Goal: Task Accomplishment & Management: Manage account settings

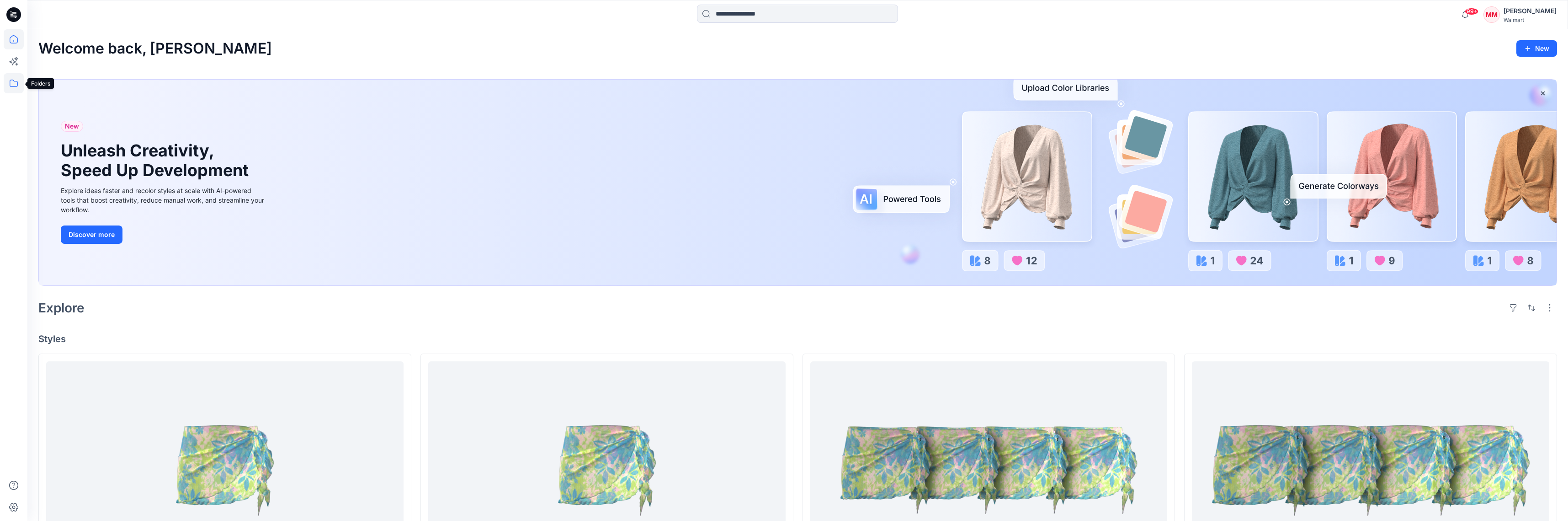
click at [13, 82] on icon at bounding box center [13, 83] width 20 height 20
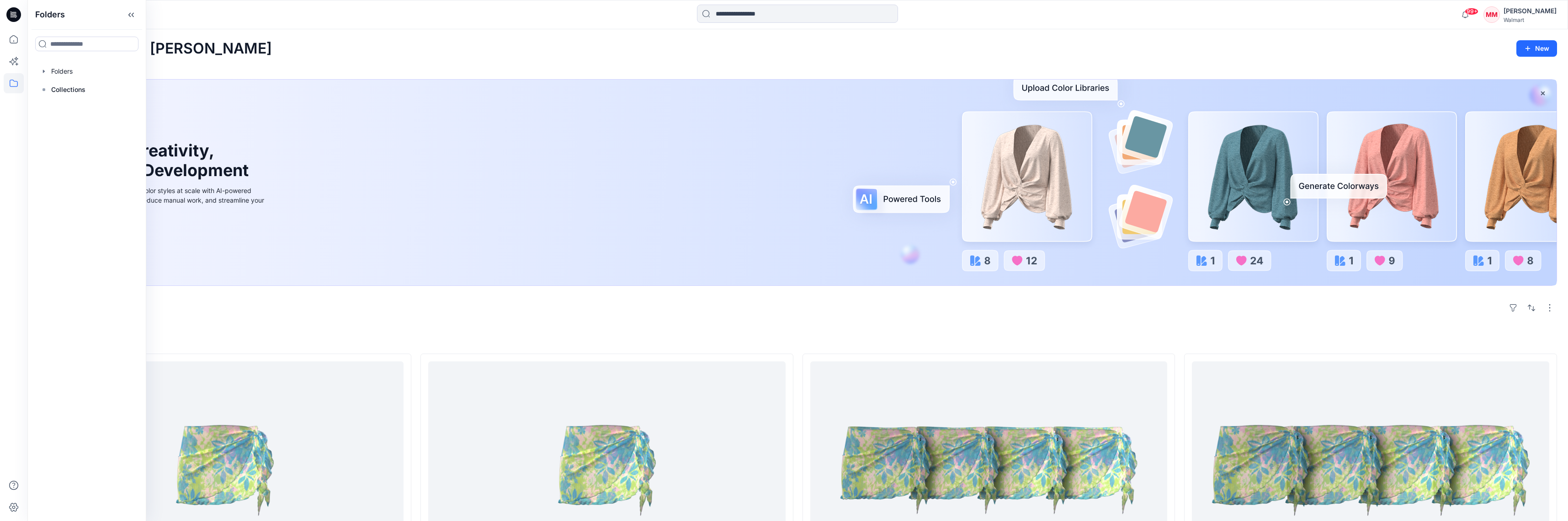
click at [1498, 19] on div "MM" at bounding box center [1492, 15] width 17 height 17
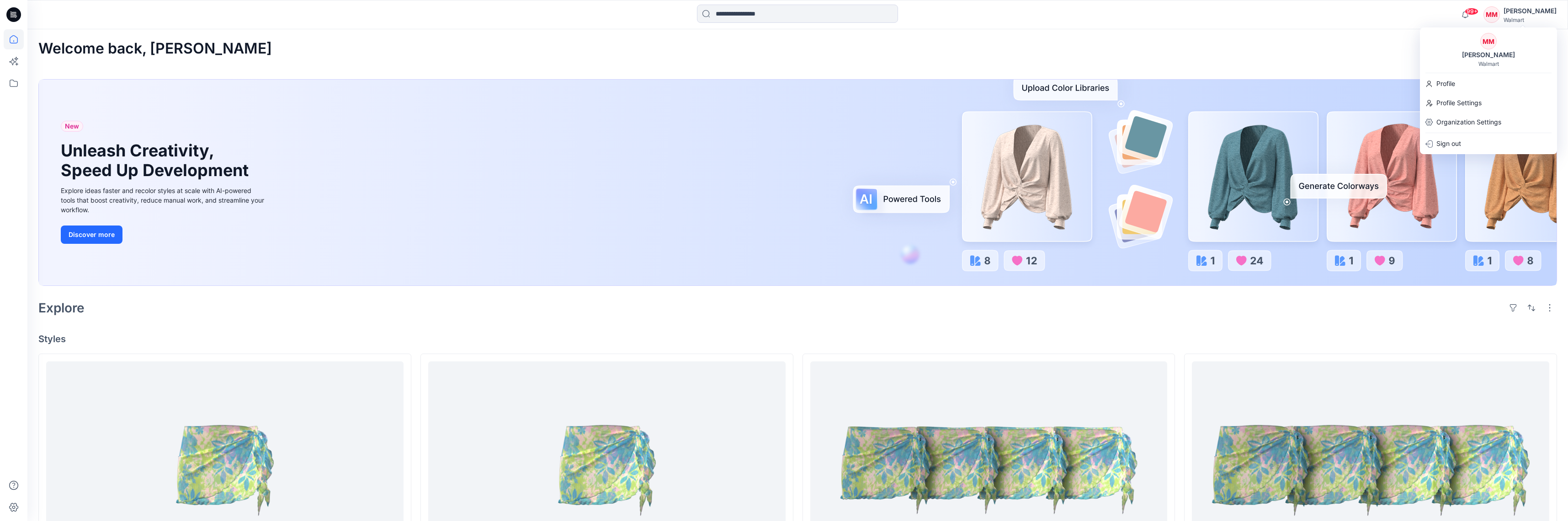
click at [1530, 61] on div "MM Michelle Minott Walmart" at bounding box center [1488, 50] width 137 height 35
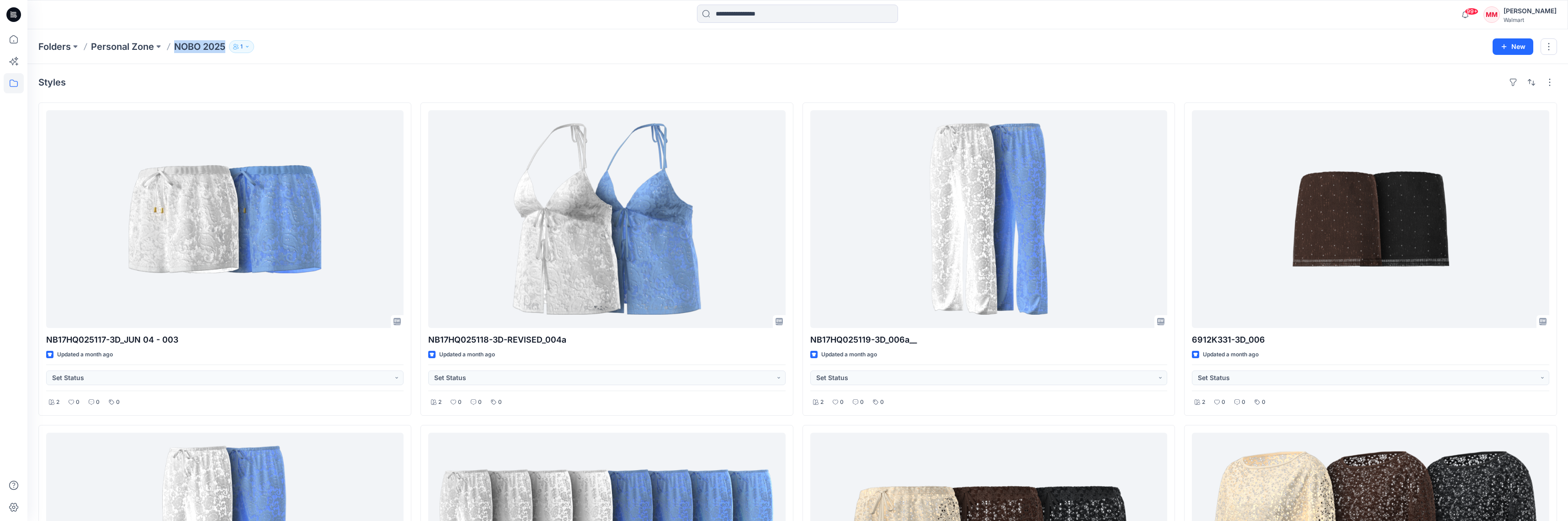
drag, startPoint x: 174, startPoint y: 45, endPoint x: 226, endPoint y: 45, distance: 52.0
click at [226, 46] on div "Folders Personal Zone NOBO 2025 1" at bounding box center [762, 46] width 1448 height 13
copy p "NOBO 2025"
click at [320, 48] on div "Folders Personal Zone NOBO 2025 1" at bounding box center [762, 46] width 1448 height 13
drag, startPoint x: 173, startPoint y: 51, endPoint x: 227, endPoint y: 52, distance: 54.0
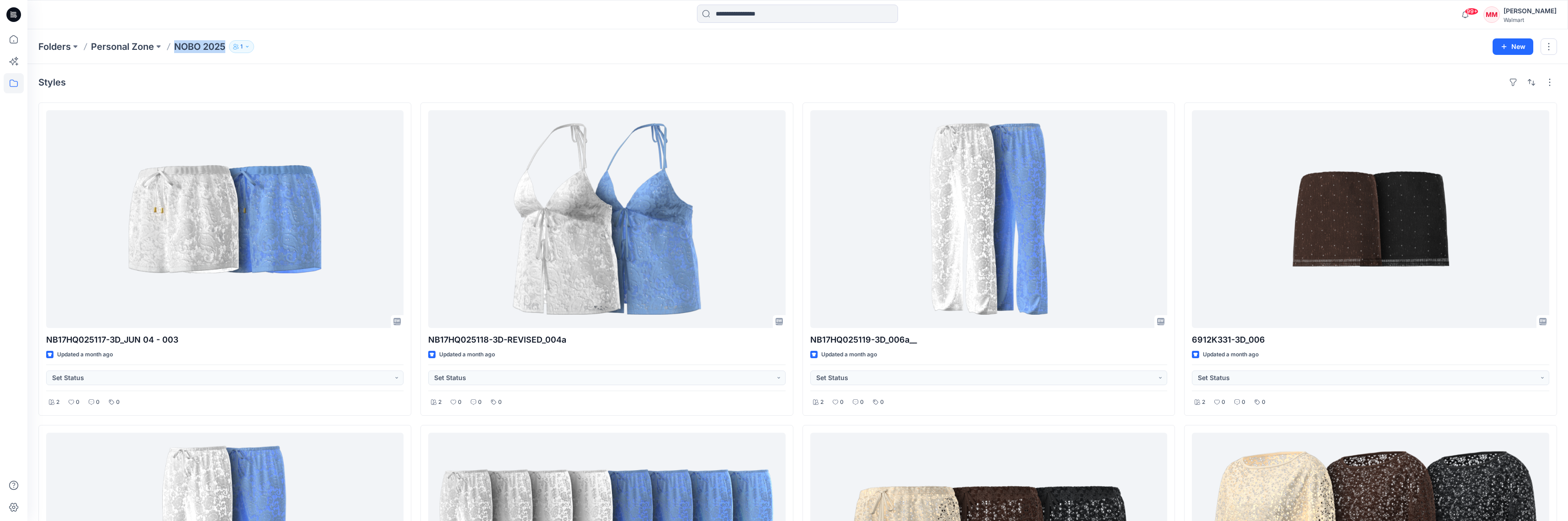
click at [225, 51] on div "Folders Personal Zone NOBO 2025 1" at bounding box center [762, 46] width 1448 height 13
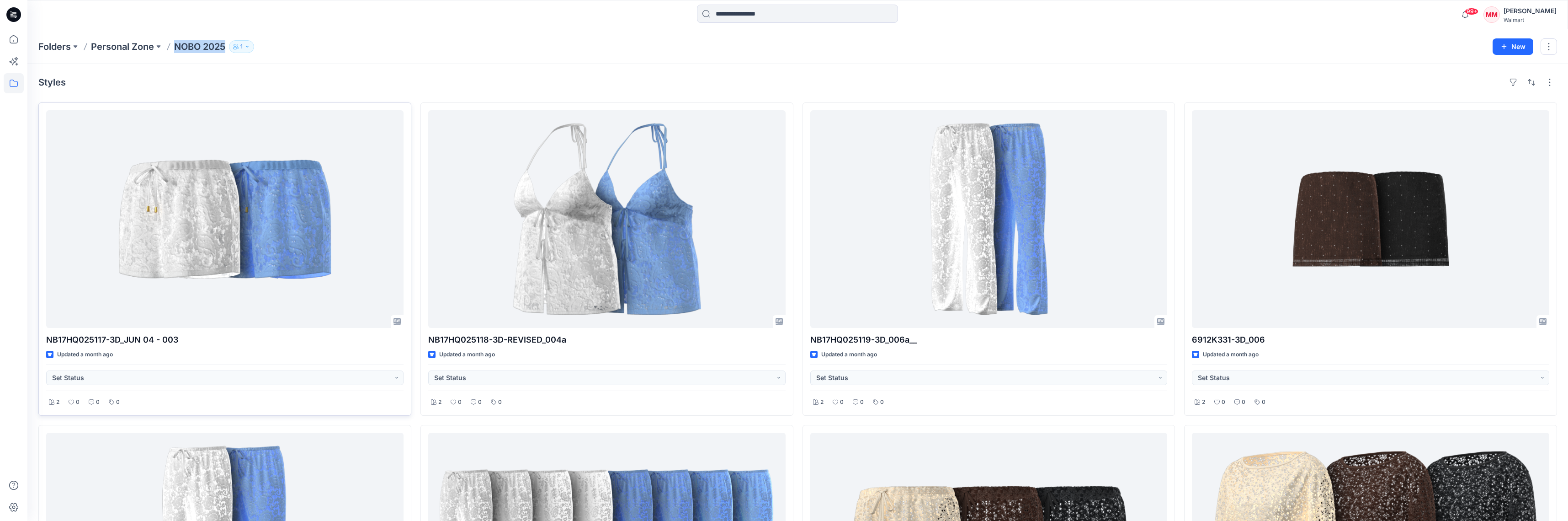
copy p "NOBO 2025"
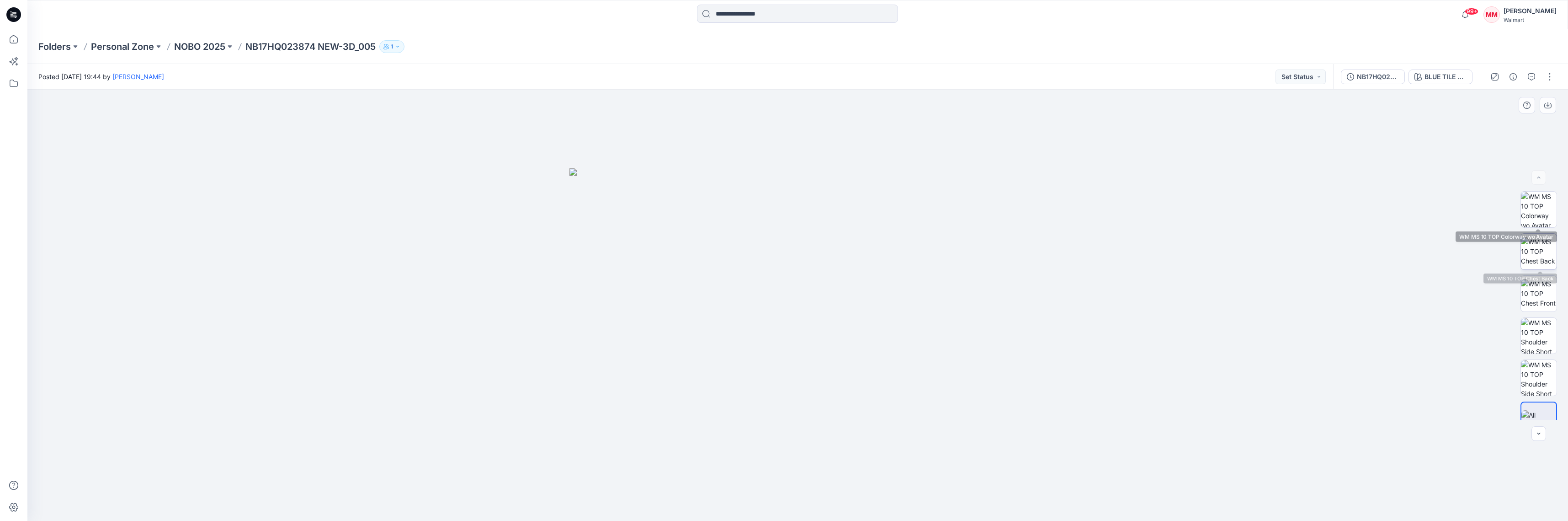
click at [1539, 206] on img at bounding box center [1539, 210] width 35 height 35
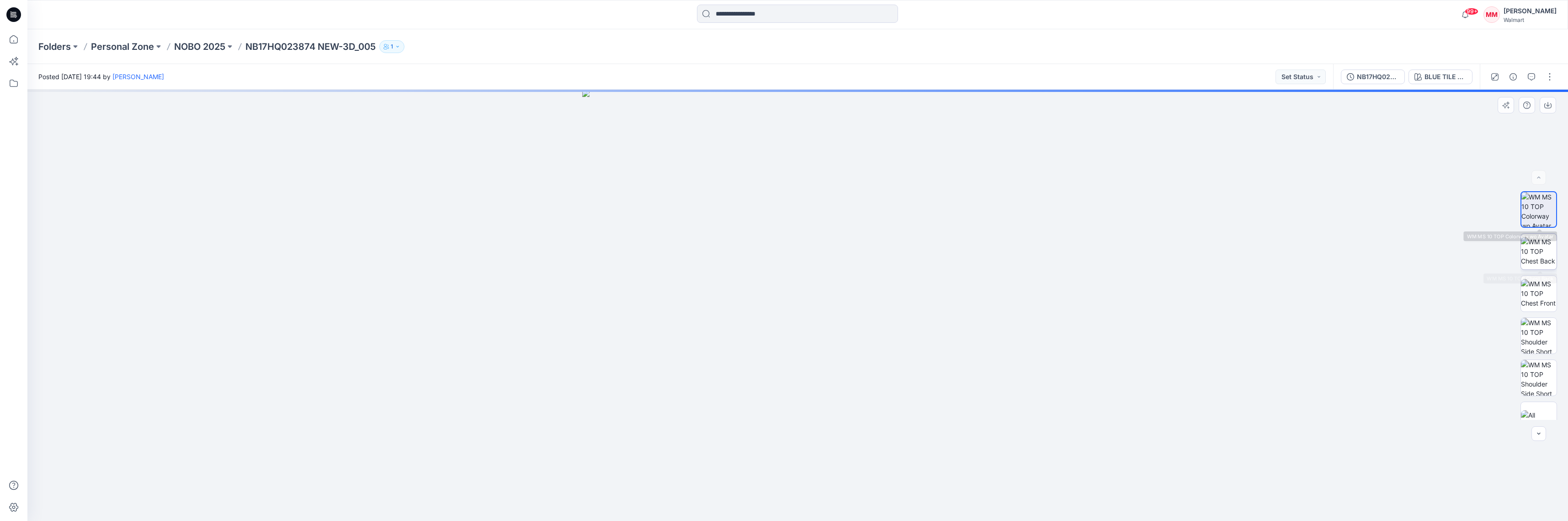
drag, startPoint x: 1537, startPoint y: 250, endPoint x: 1538, endPoint y: 266, distance: 16.0
click at [1537, 250] on img at bounding box center [1539, 251] width 35 height 29
click at [1536, 294] on img at bounding box center [1539, 293] width 35 height 29
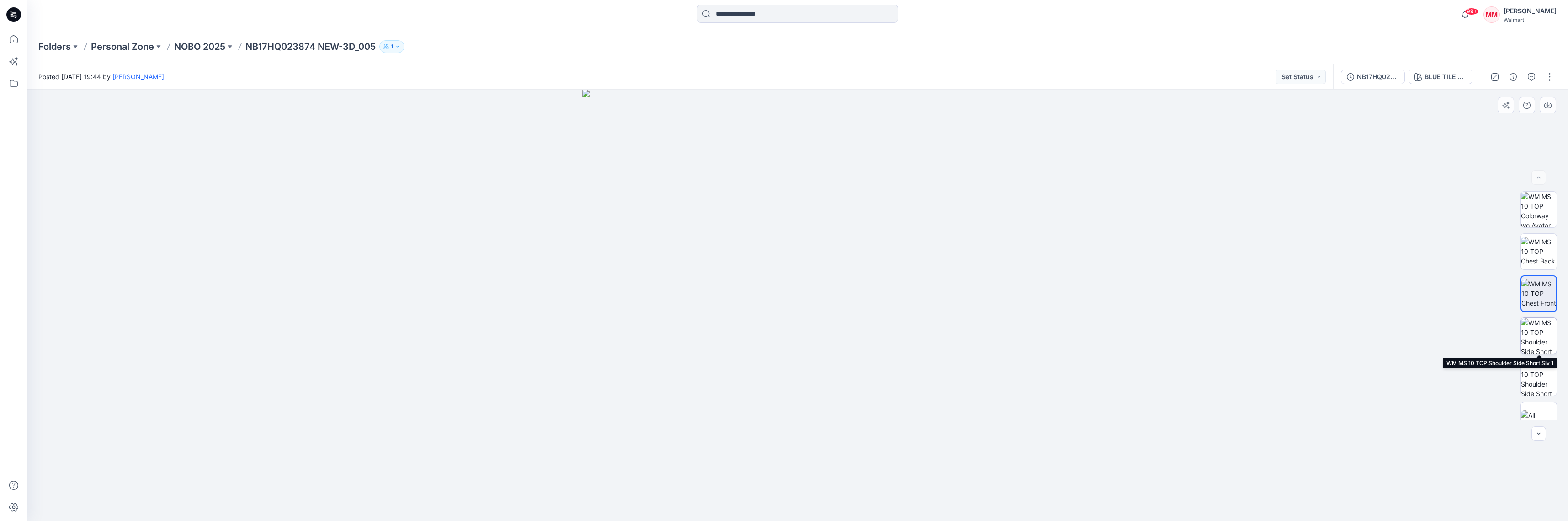
click at [1528, 330] on img at bounding box center [1539, 336] width 35 height 35
click at [1541, 375] on img at bounding box center [1539, 378] width 35 height 35
click at [1539, 410] on img at bounding box center [1539, 419] width 35 height 19
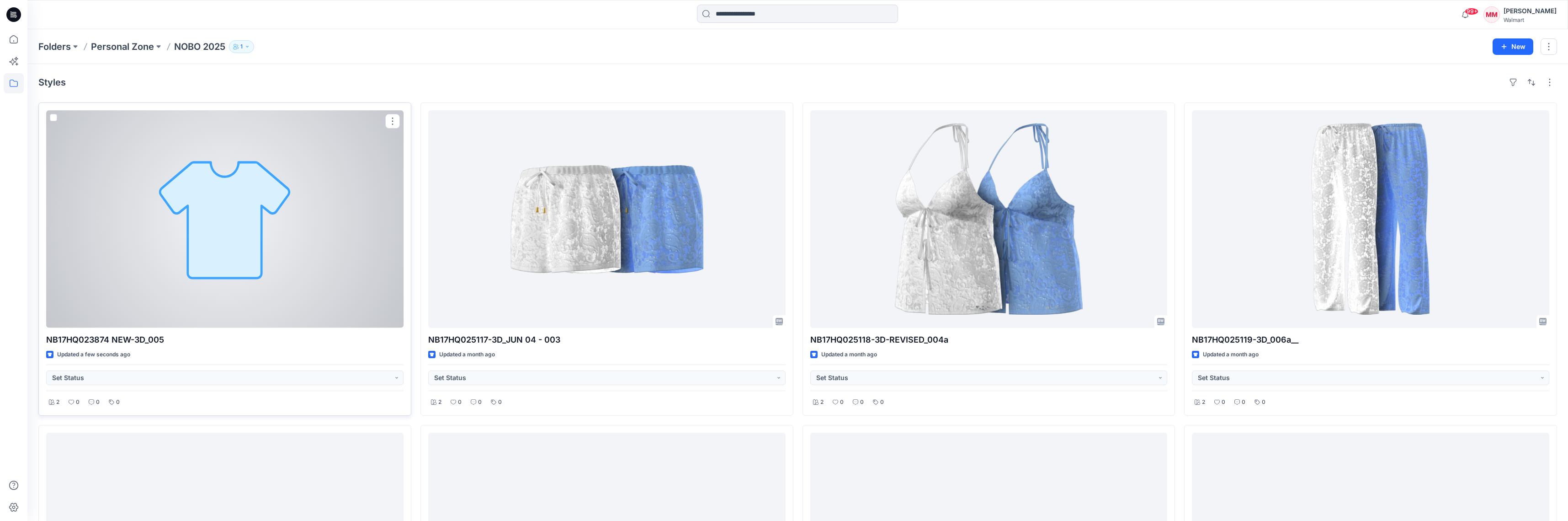
click at [329, 175] on div at bounding box center [225, 219] width 358 height 218
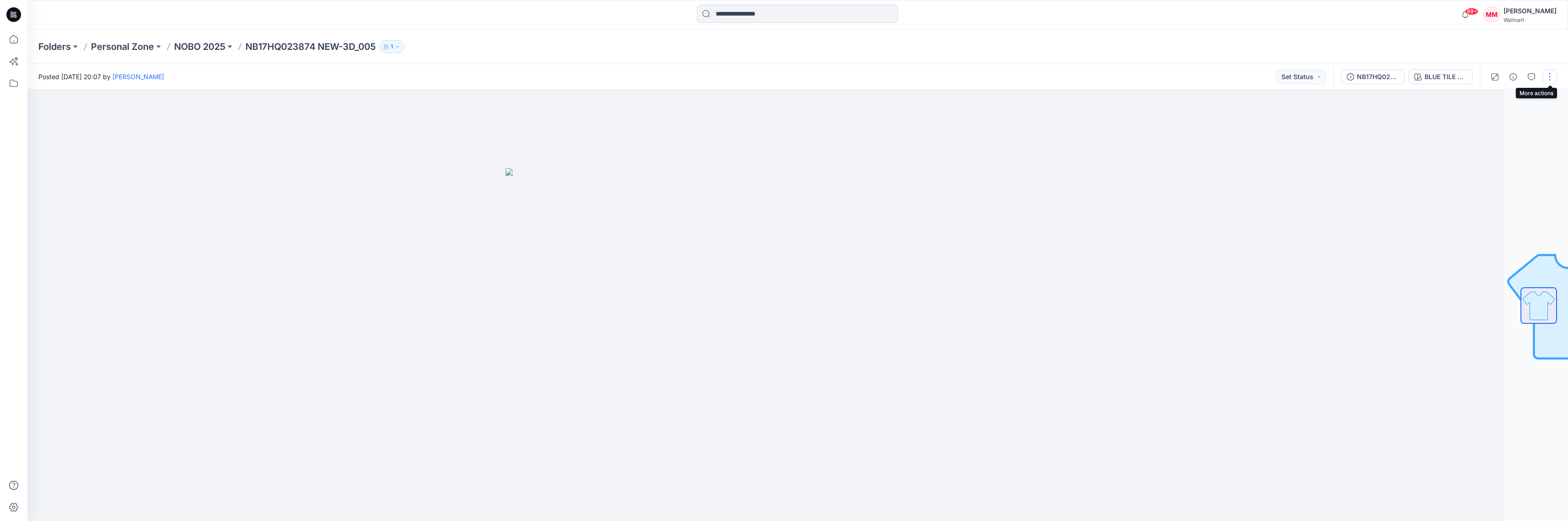
click at [1552, 75] on button "button" at bounding box center [1549, 77] width 14 height 14
click at [1551, 67] on div at bounding box center [1523, 77] width 85 height 25
click at [1534, 77] on icon "button" at bounding box center [1532, 77] width 8 height 8
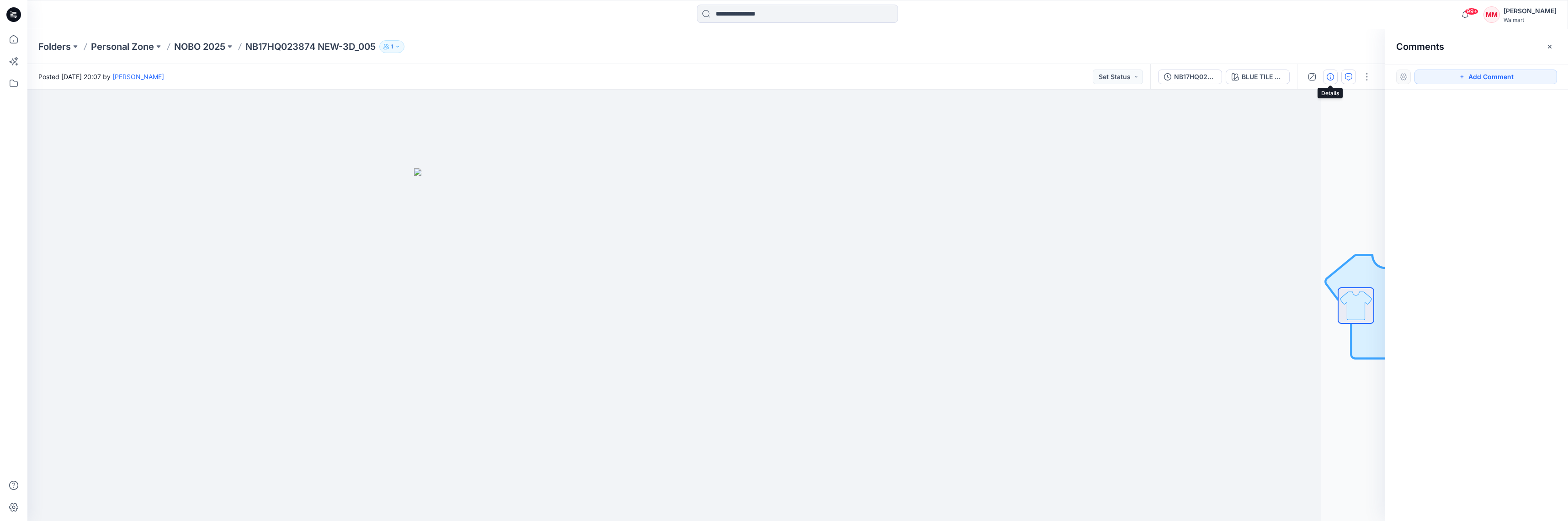
click at [1331, 77] on icon "button" at bounding box center [1331, 77] width 8 height 8
click at [1308, 77] on button "button" at bounding box center [1311, 77] width 14 height 14
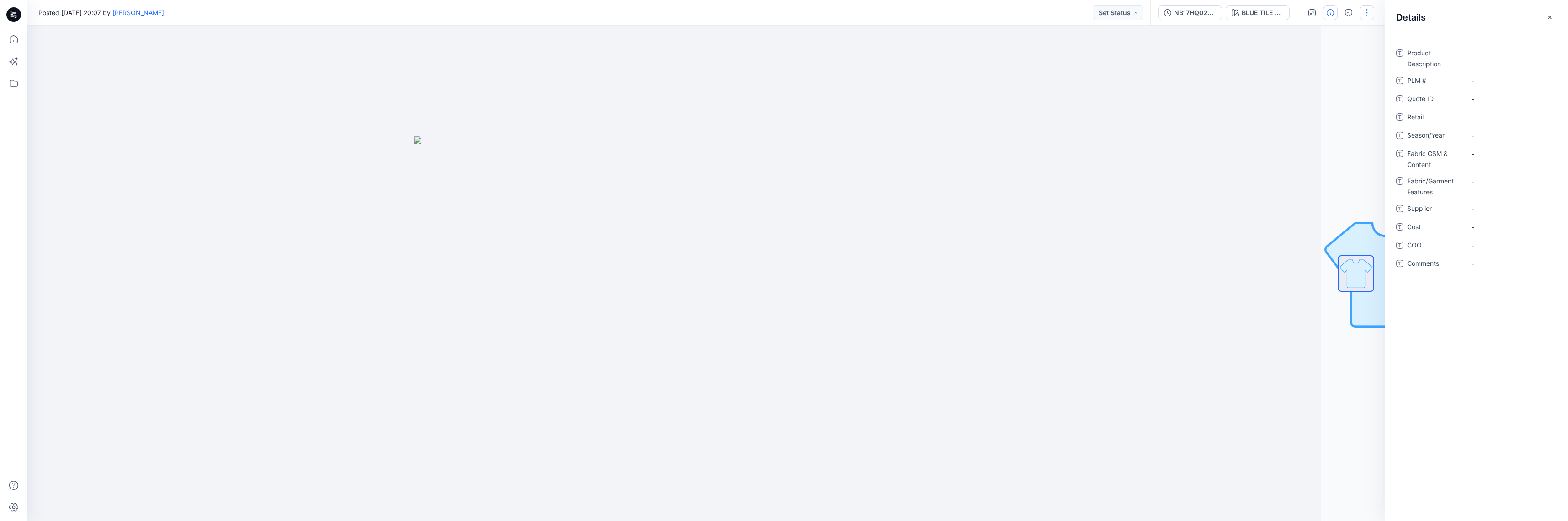
click at [1368, 14] on button "button" at bounding box center [1367, 13] width 14 height 14
click at [1340, 62] on button "Edit" at bounding box center [1329, 60] width 84 height 17
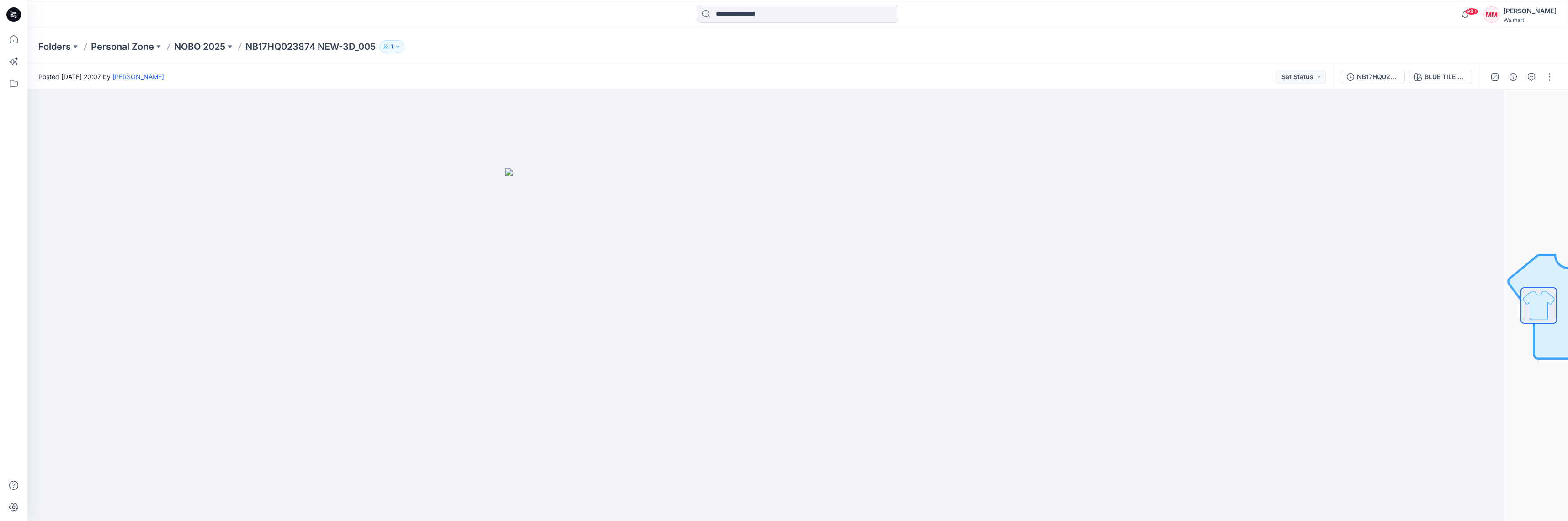
click at [296, 48] on p "NB17HQ023874 NEW-3D_005" at bounding box center [310, 46] width 130 height 13
click at [1378, 75] on div "NB17HQ023874 NEW-3D_005" at bounding box center [1378, 77] width 42 height 10
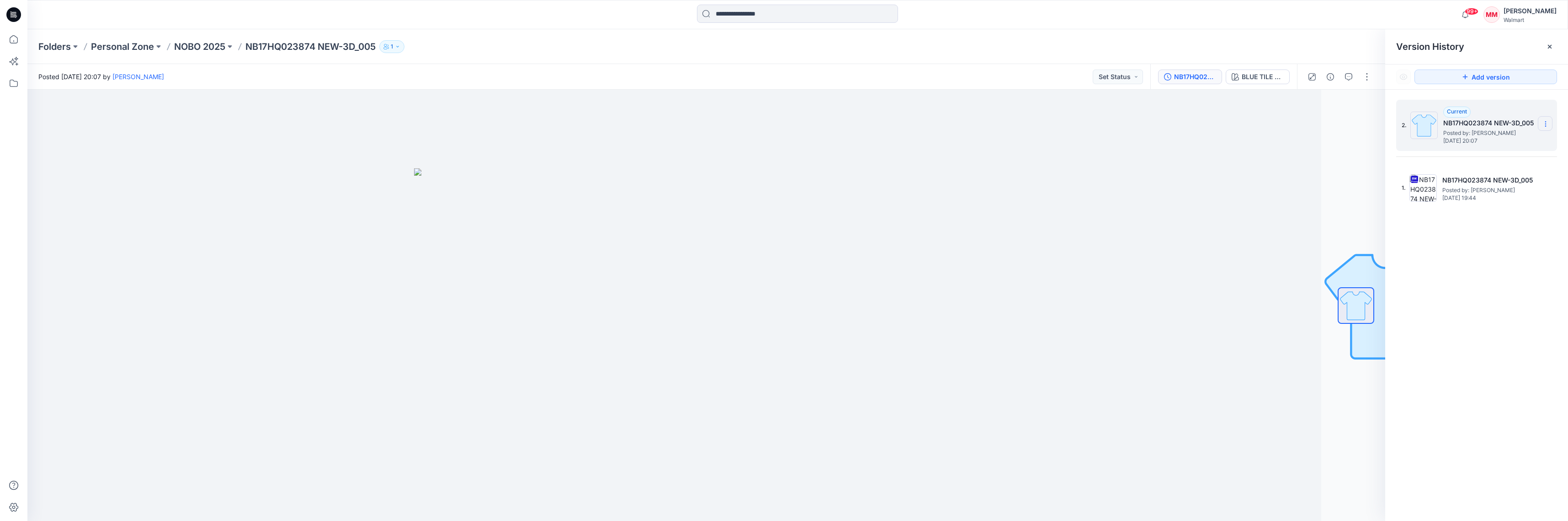
click at [1546, 124] on icon at bounding box center [1545, 124] width 1 height 1
click at [1496, 182] on span "Delete Version" at bounding box center [1482, 182] width 43 height 11
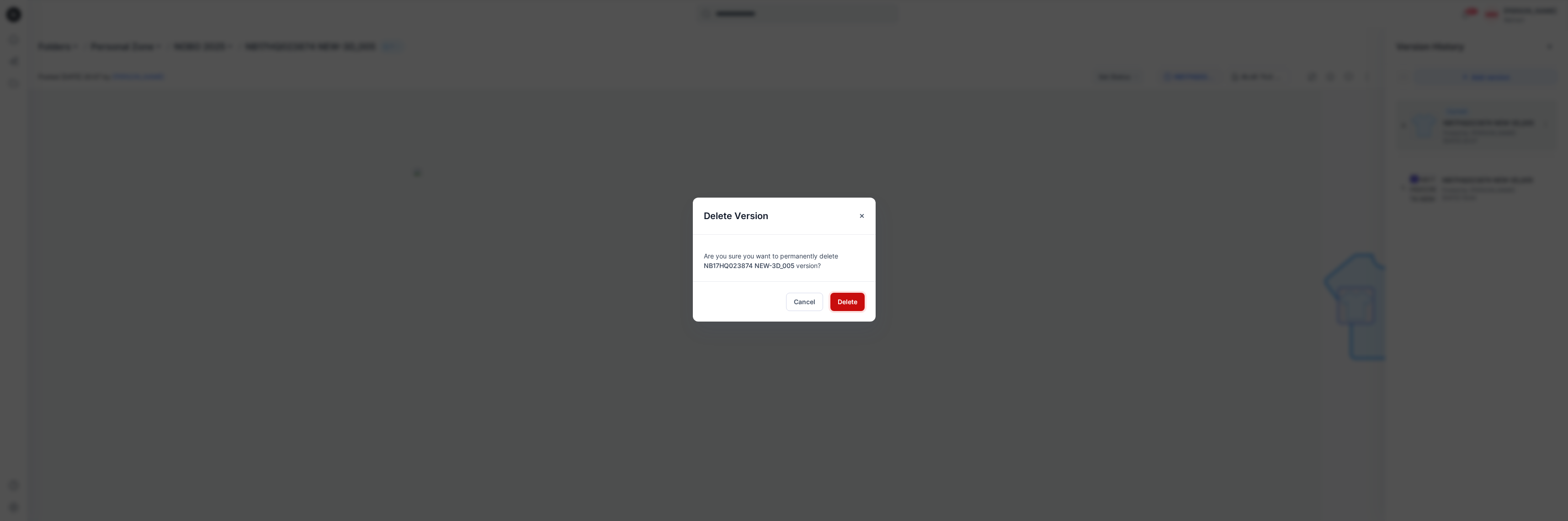
click at [851, 305] on span "Delete" at bounding box center [847, 301] width 19 height 9
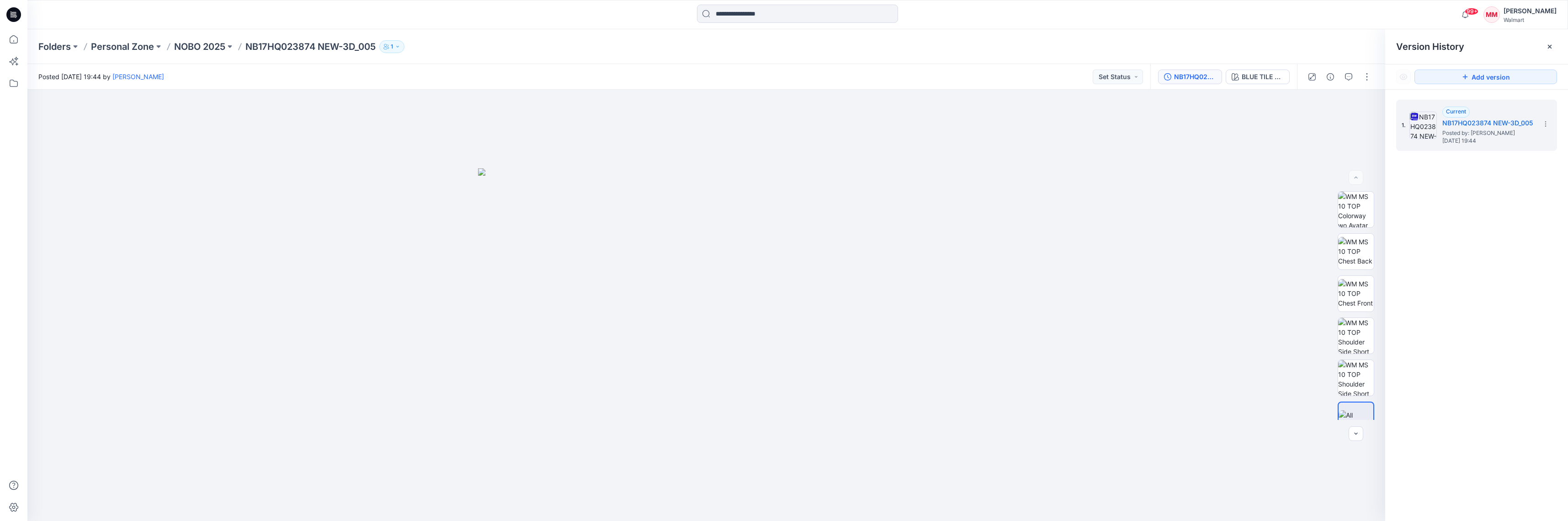
click at [204, 45] on p "NOBO 2025" at bounding box center [199, 46] width 51 height 13
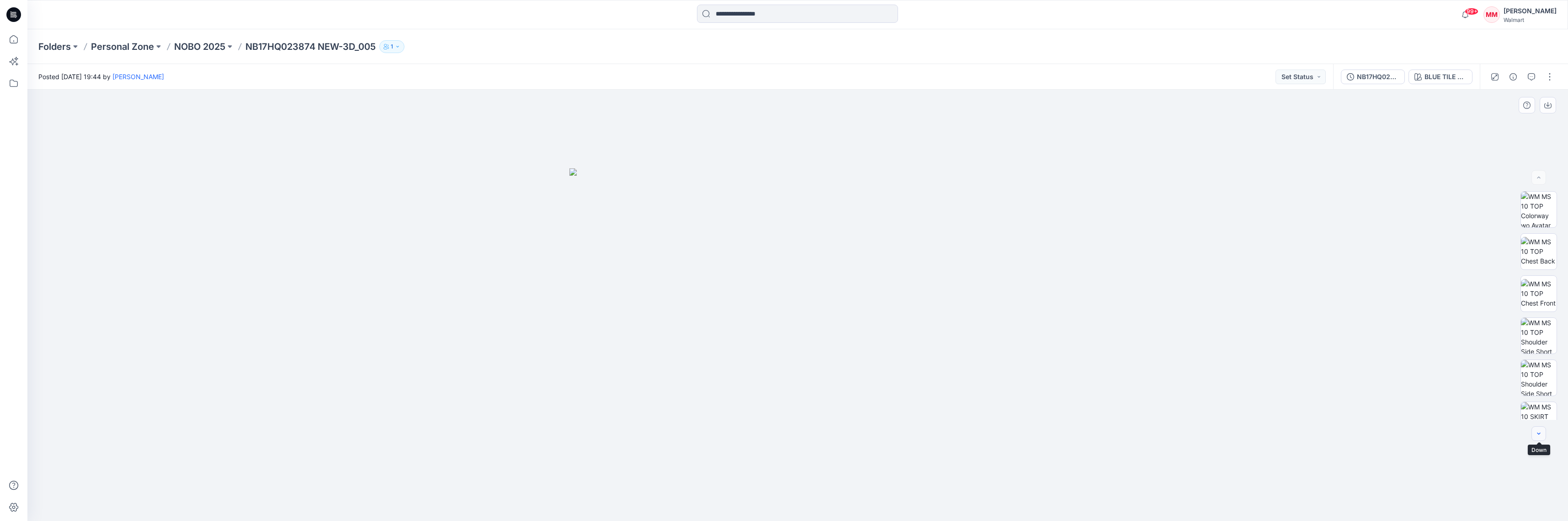
click at [1543, 430] on icon "button" at bounding box center [1539, 433] width 8 height 8
click at [1542, 433] on icon "button" at bounding box center [1539, 433] width 8 height 8
click at [1549, 75] on button "button" at bounding box center [1549, 77] width 14 height 14
click at [1512, 119] on button "Edit" at bounding box center [1512, 124] width 84 height 17
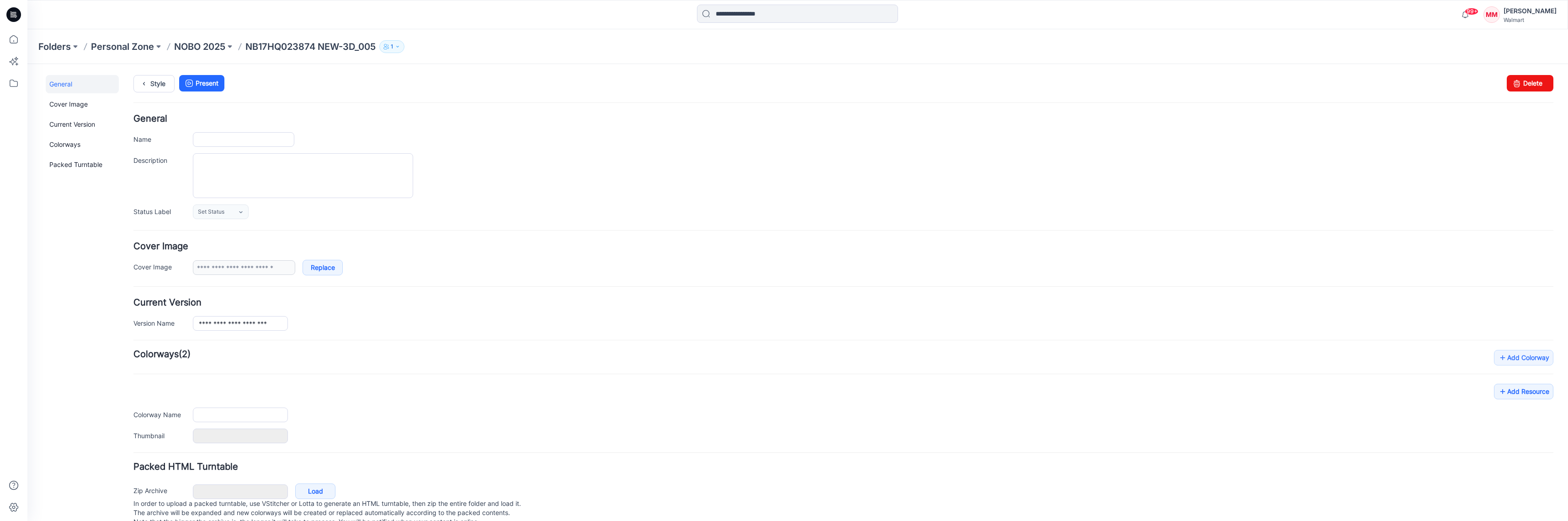
type input "**********"
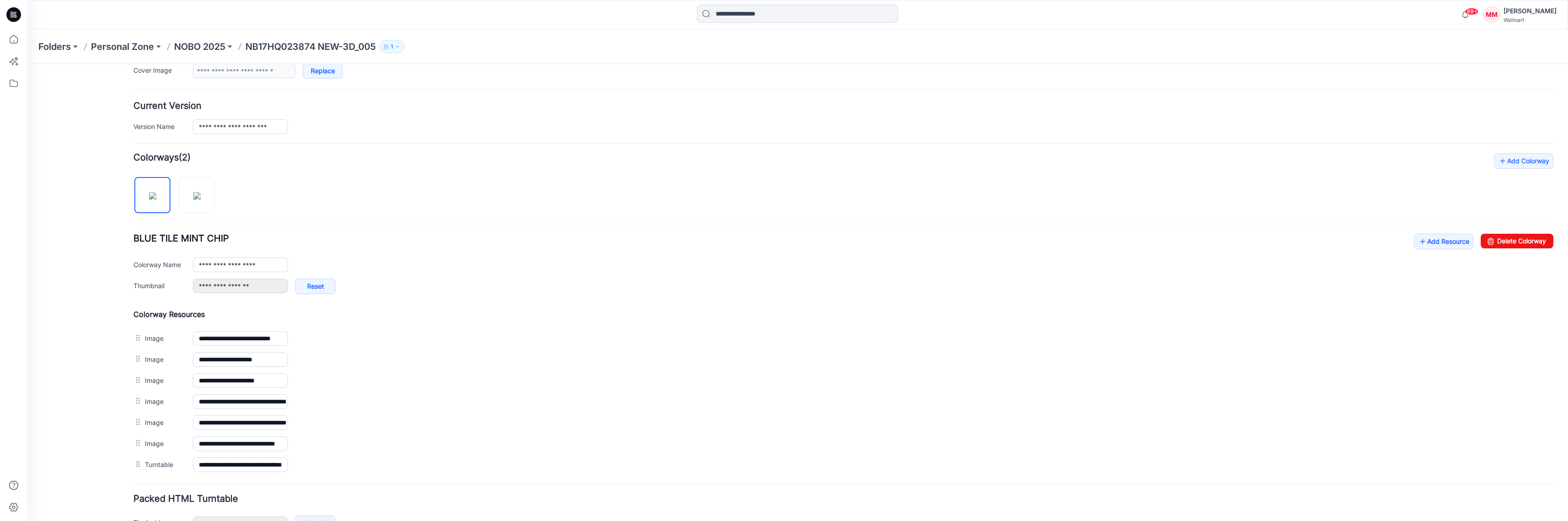
scroll to position [256, 0]
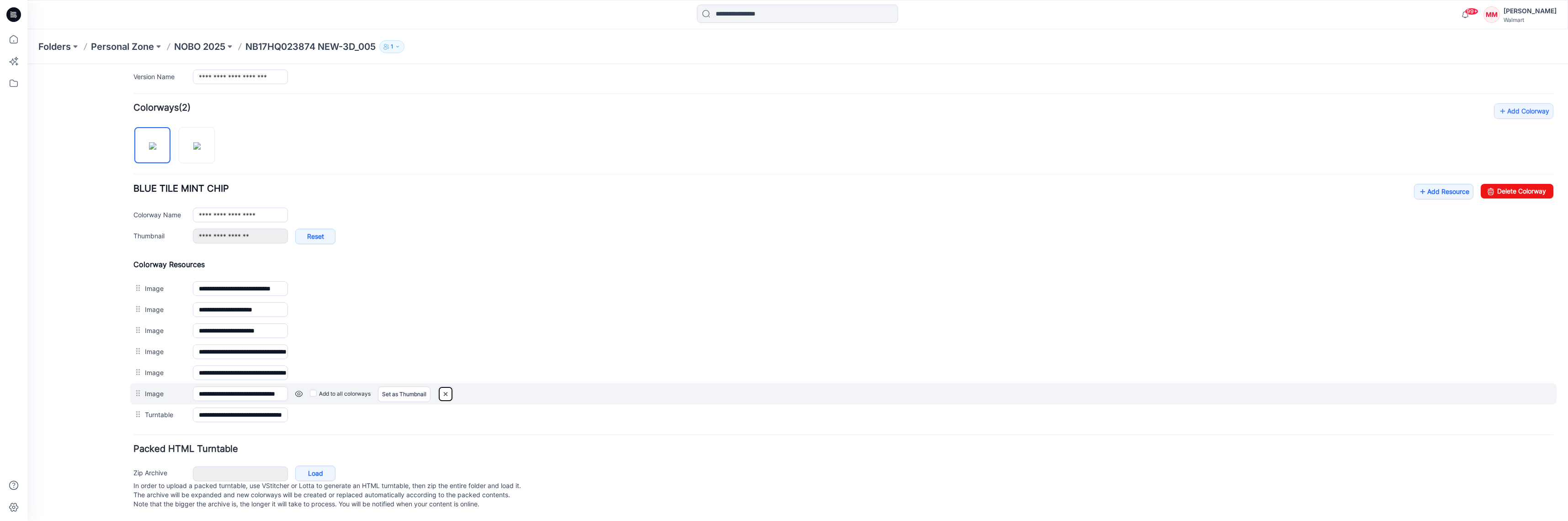
click at [28, 64] on img at bounding box center [28, 64] width 0 height 0
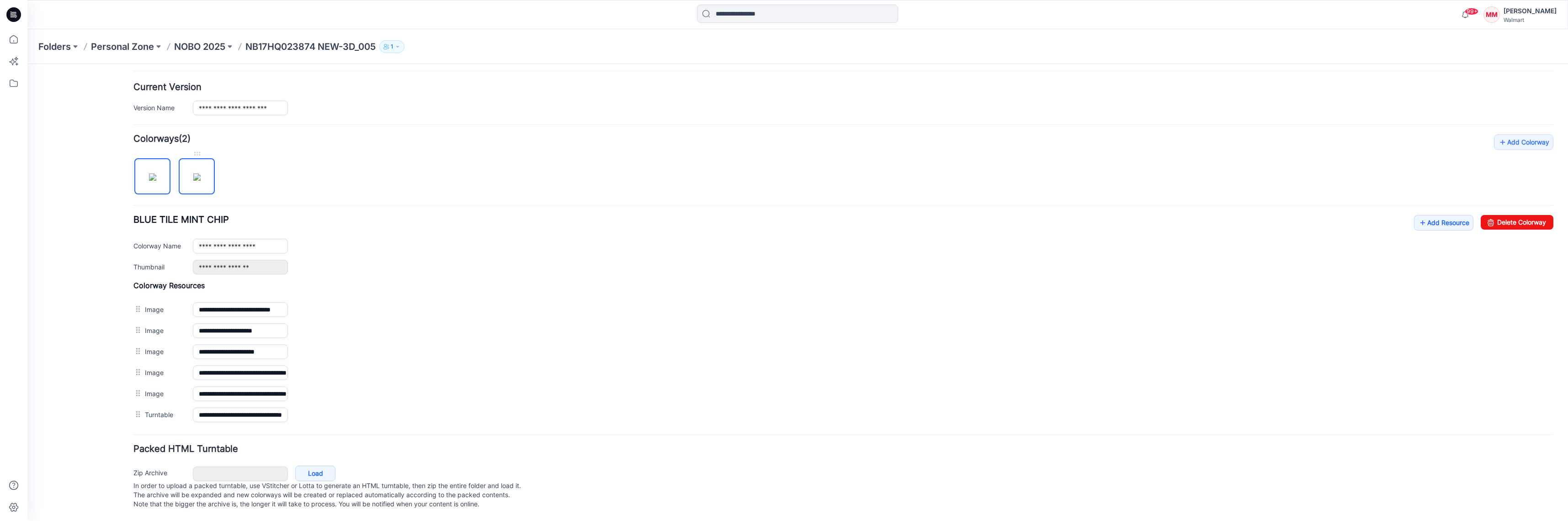
scroll to position [225, 0]
click at [201, 173] on img at bounding box center [197, 177] width 8 height 8
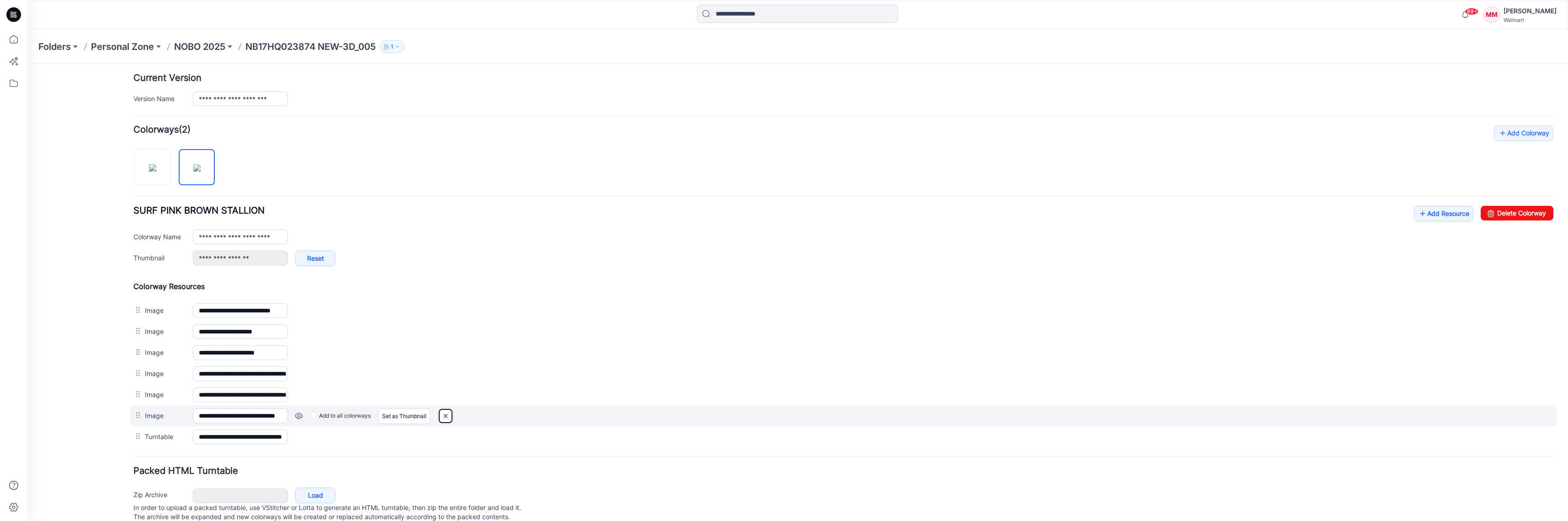
click at [28, 64] on img at bounding box center [28, 64] width 0 height 0
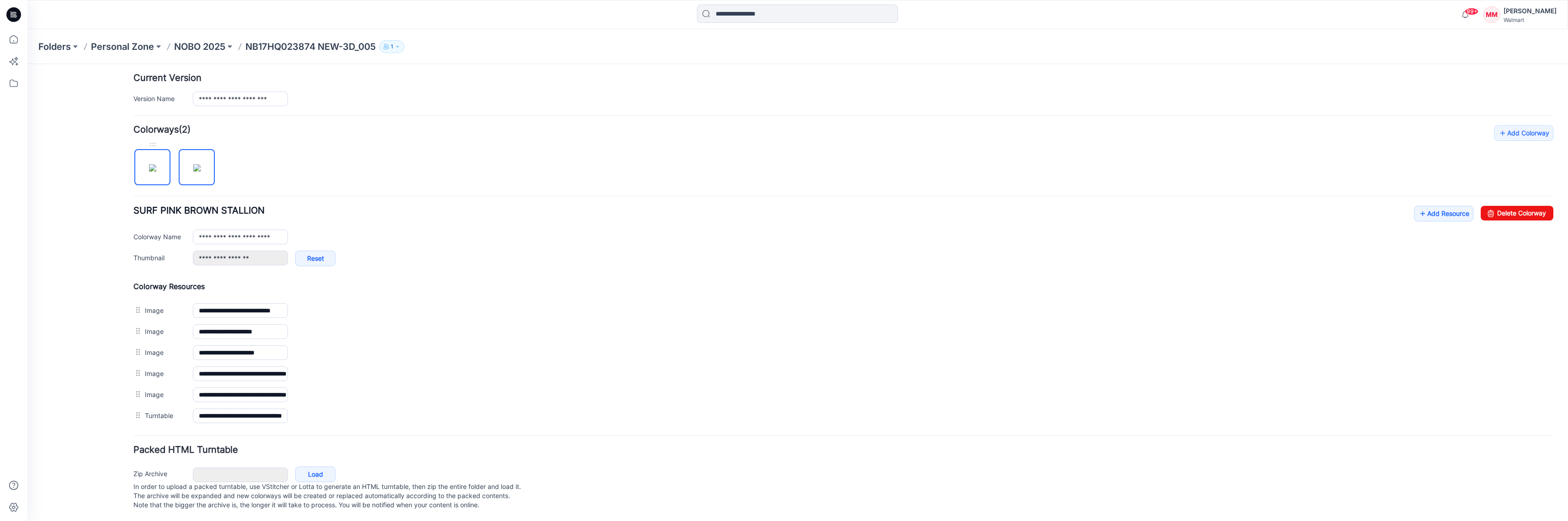
click at [151, 169] on img at bounding box center [152, 167] width 8 height 8
type input "**********"
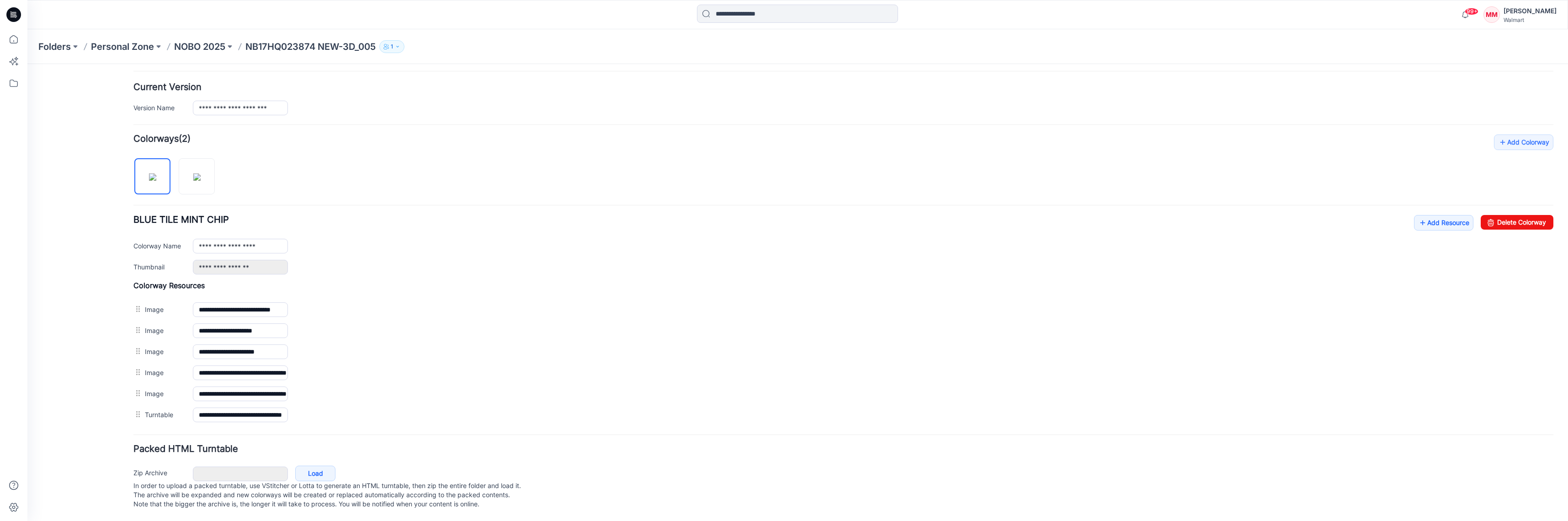
click at [211, 45] on p "NOBO 2025" at bounding box center [199, 46] width 51 height 13
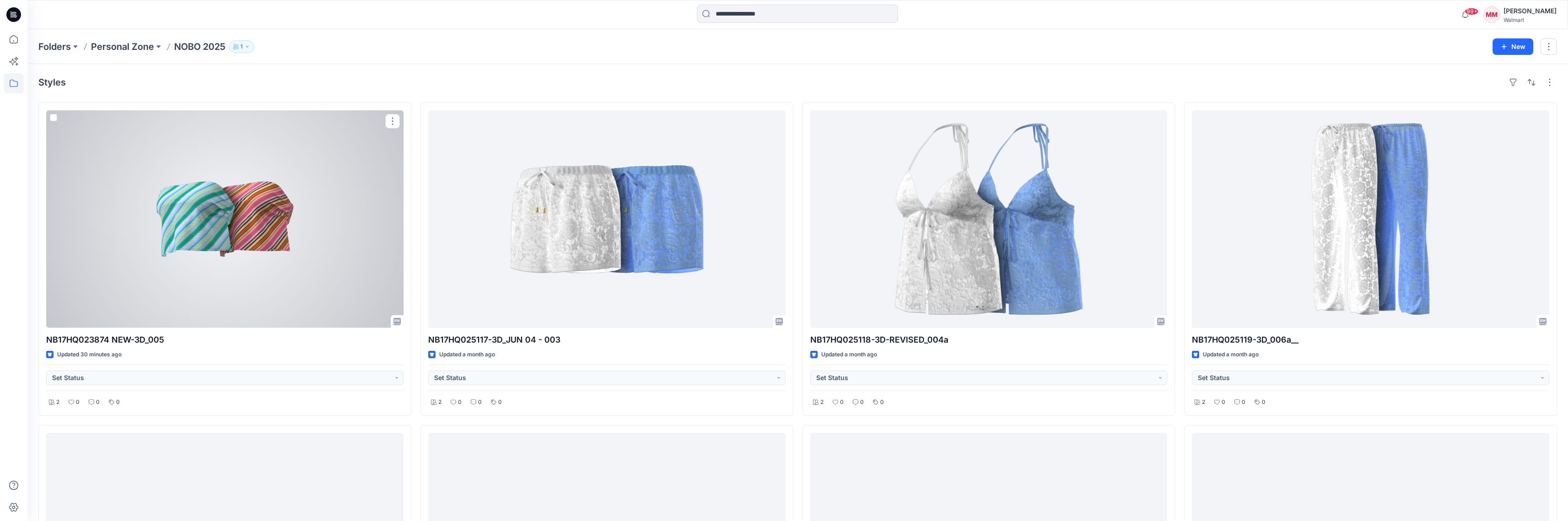
click at [286, 169] on div at bounding box center [225, 219] width 358 height 218
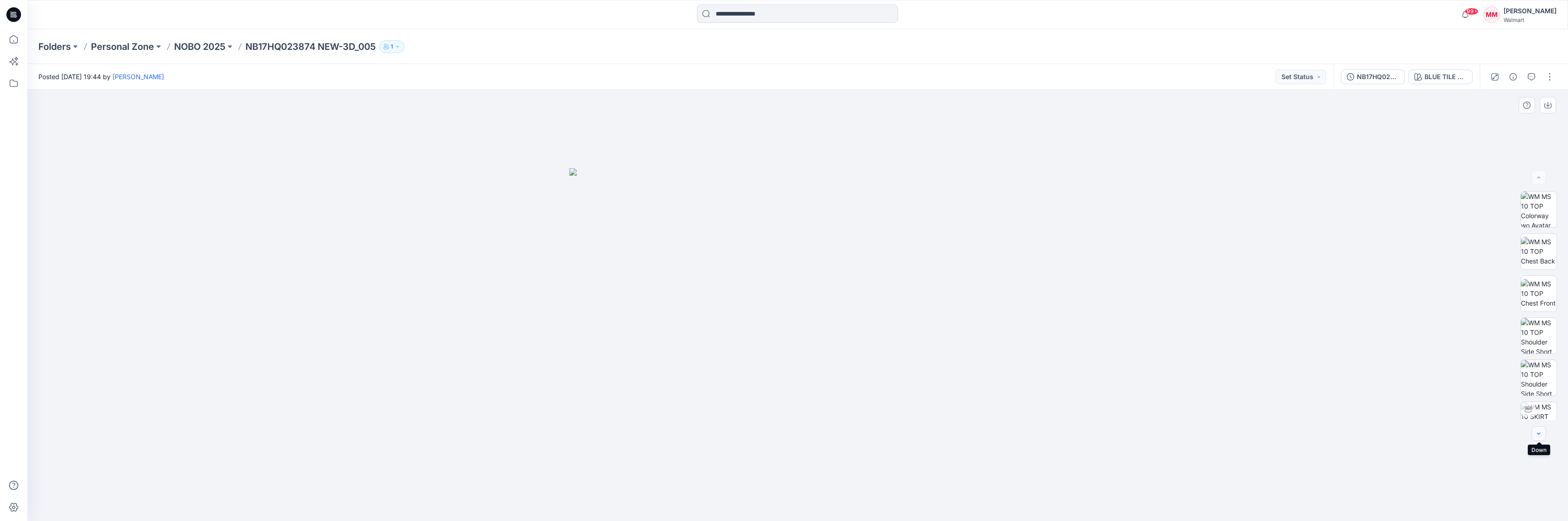
click at [1537, 431] on icon "button" at bounding box center [1539, 433] width 8 height 8
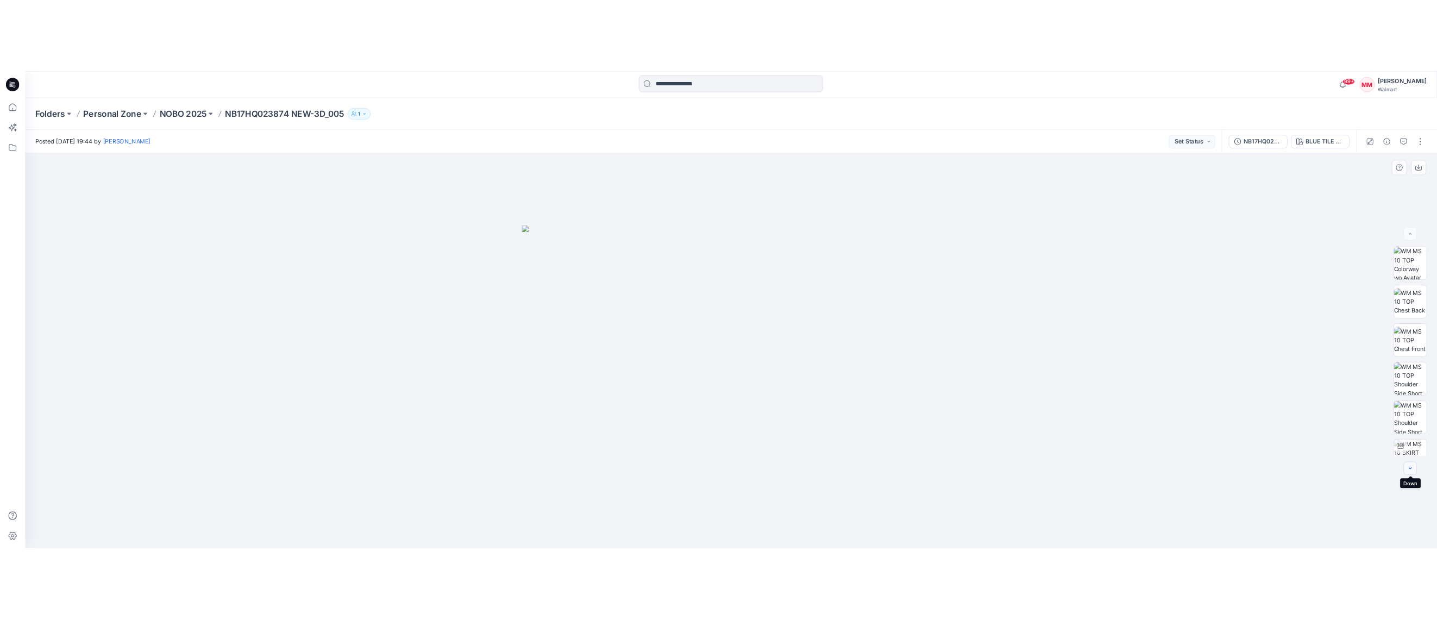
scroll to position [42, 0]
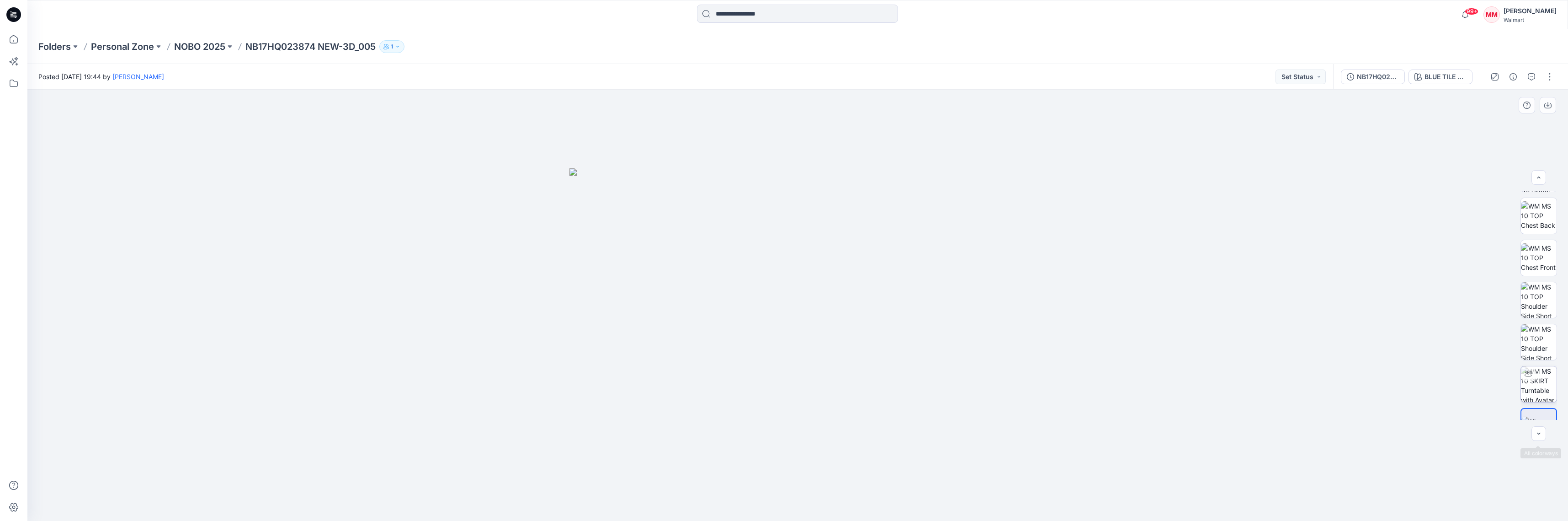
click at [1538, 388] on img at bounding box center [1539, 384] width 35 height 35
drag, startPoint x: 752, startPoint y: 225, endPoint x: 609, endPoint y: 209, distance: 143.9
click at [609, 209] on div at bounding box center [798, 306] width 1541 height 431
click at [216, 45] on p "NOBO 2025" at bounding box center [199, 46] width 51 height 13
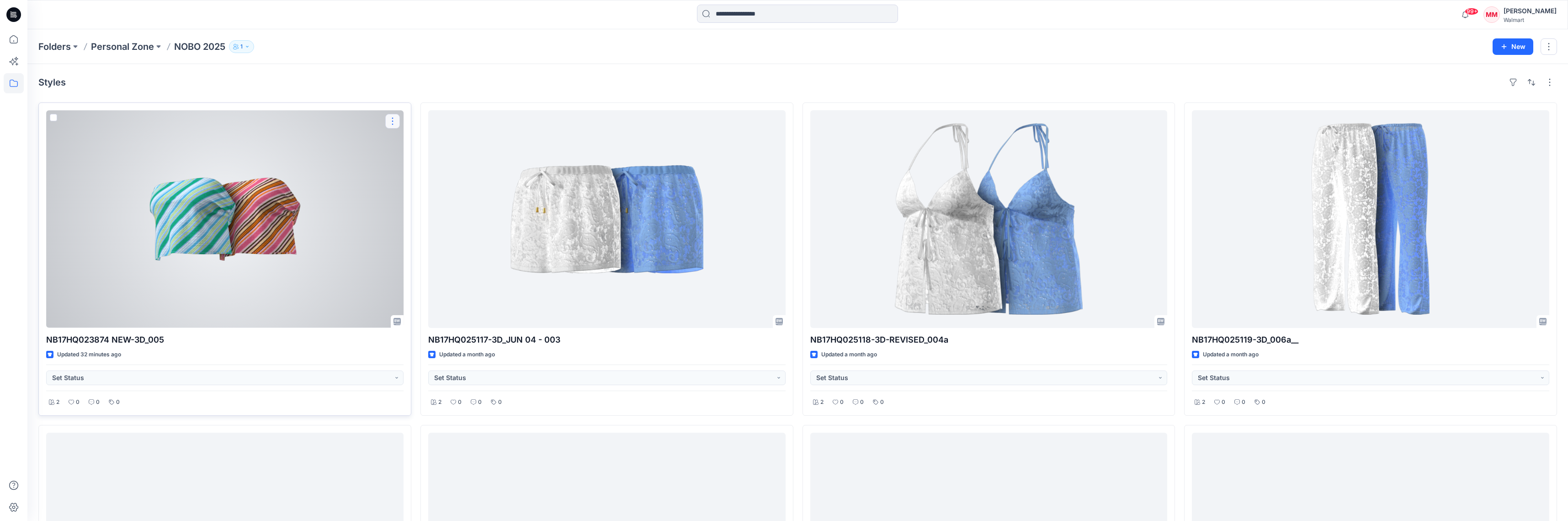
click at [390, 120] on button "button" at bounding box center [392, 120] width 14 height 14
click at [393, 122] on button "button" at bounding box center [392, 120] width 14 height 14
click at [440, 176] on p "Duplicate to..." at bounding box center [424, 176] width 41 height 9
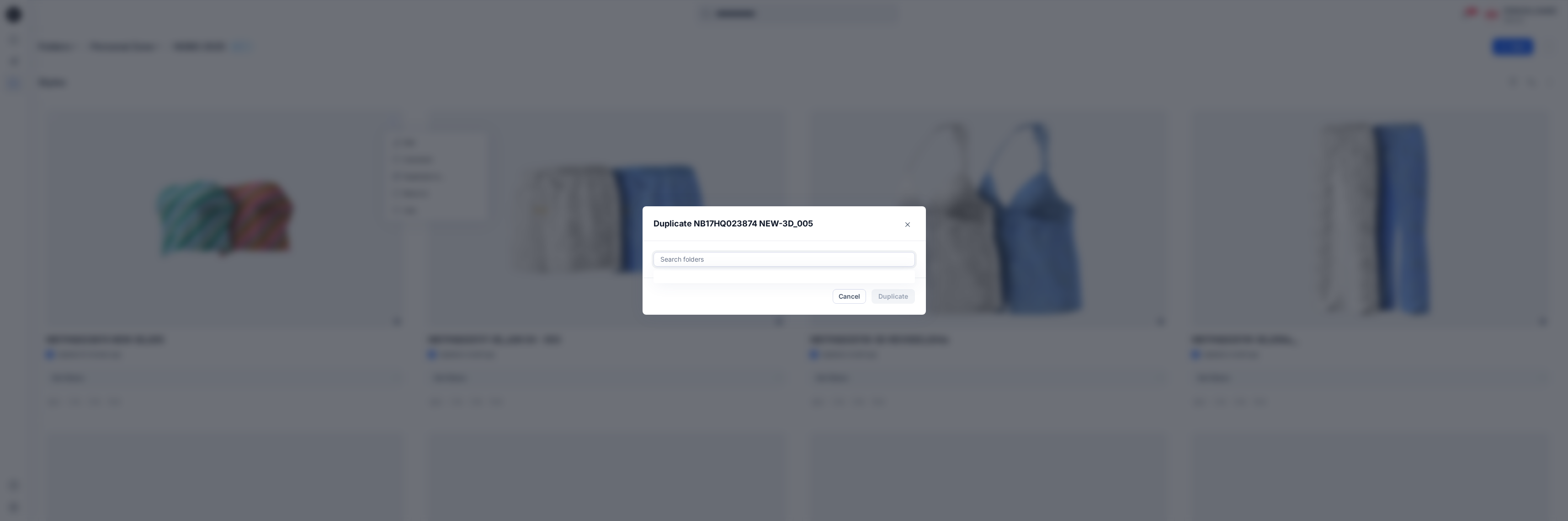
click at [686, 260] on div at bounding box center [784, 259] width 250 height 11
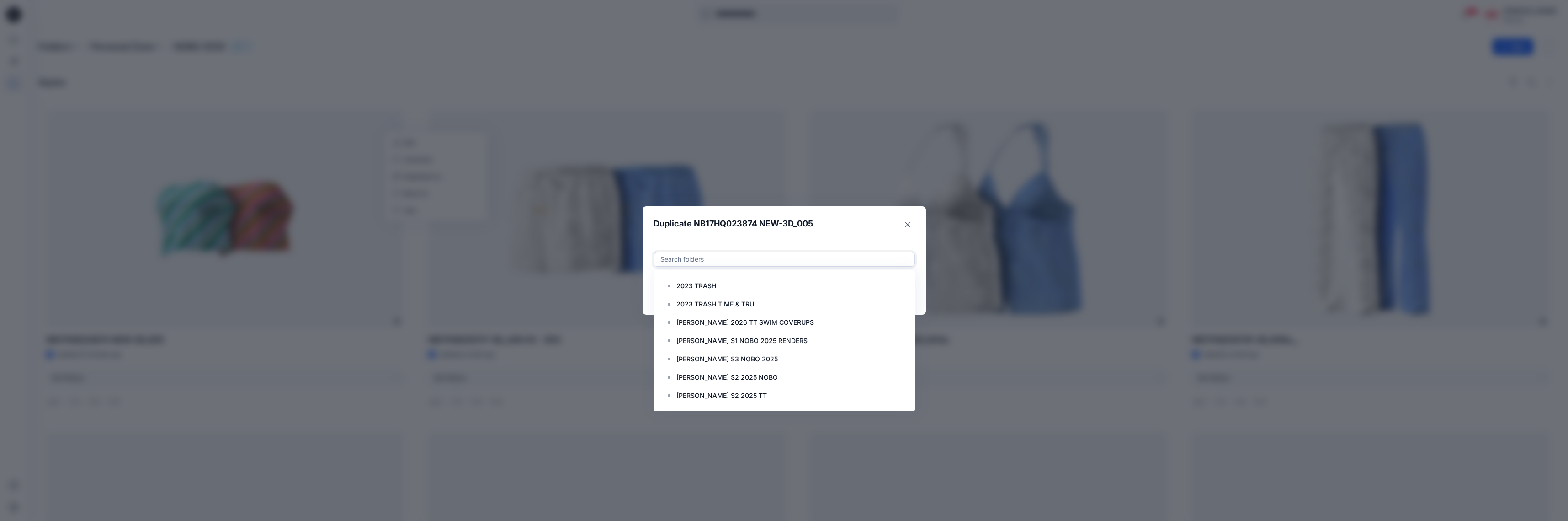
paste input "**********"
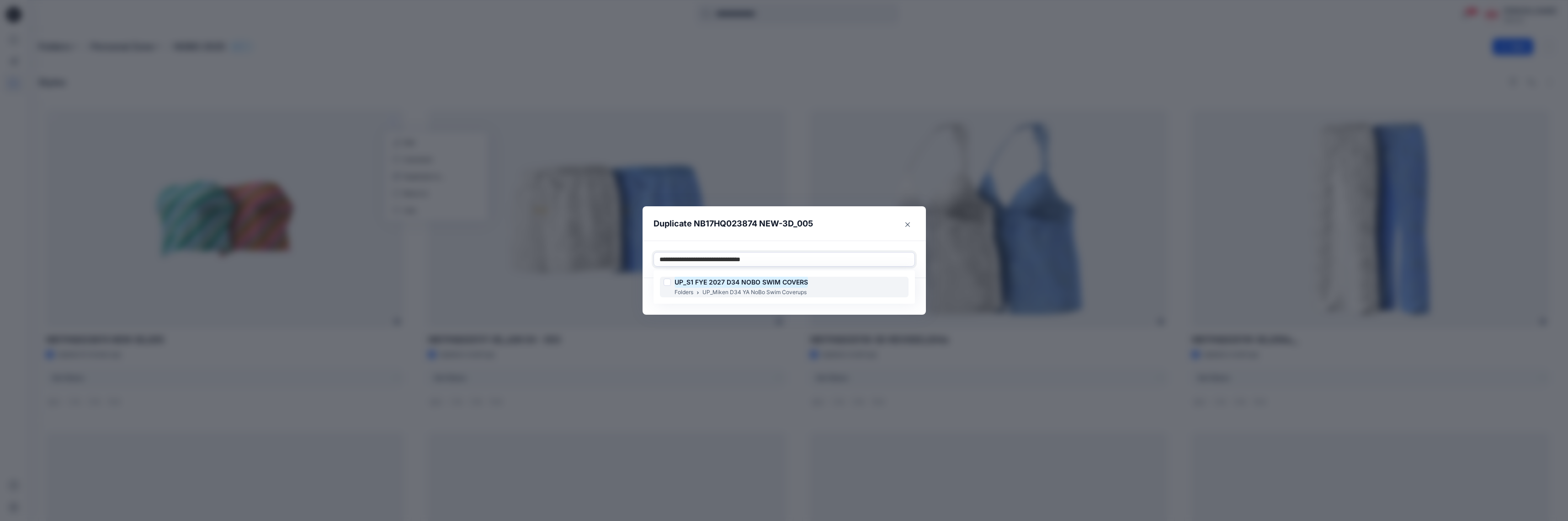
click at [670, 285] on div at bounding box center [667, 282] width 8 height 8
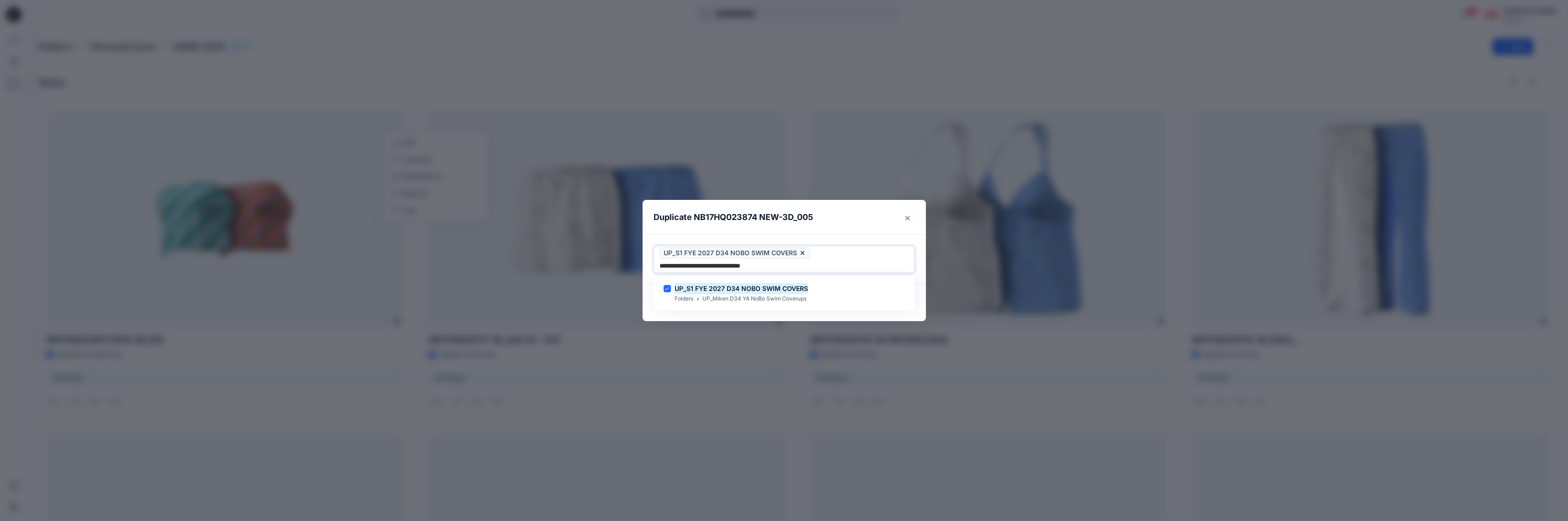
type input "**********"
click at [842, 224] on header "Duplicate NB17HQ023874 NEW-3D_005" at bounding box center [775, 216] width 265 height 35
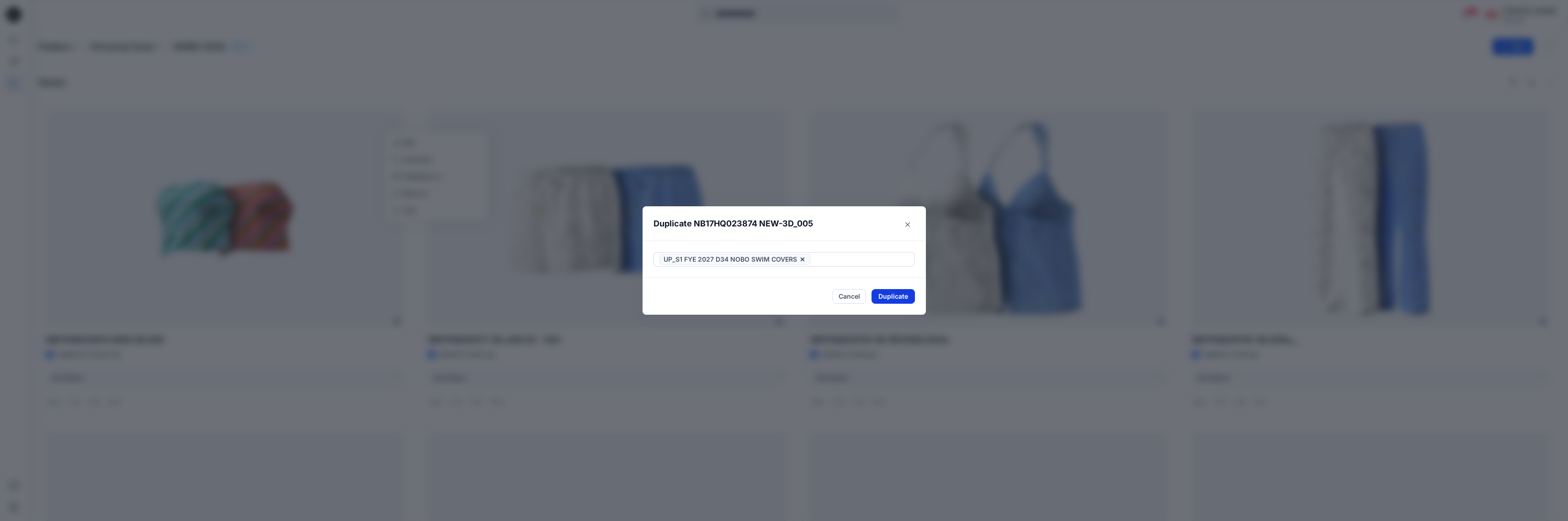
click at [902, 300] on button "Duplicate" at bounding box center [893, 295] width 44 height 14
click at [903, 298] on button "Close" at bounding box center [900, 296] width 29 height 14
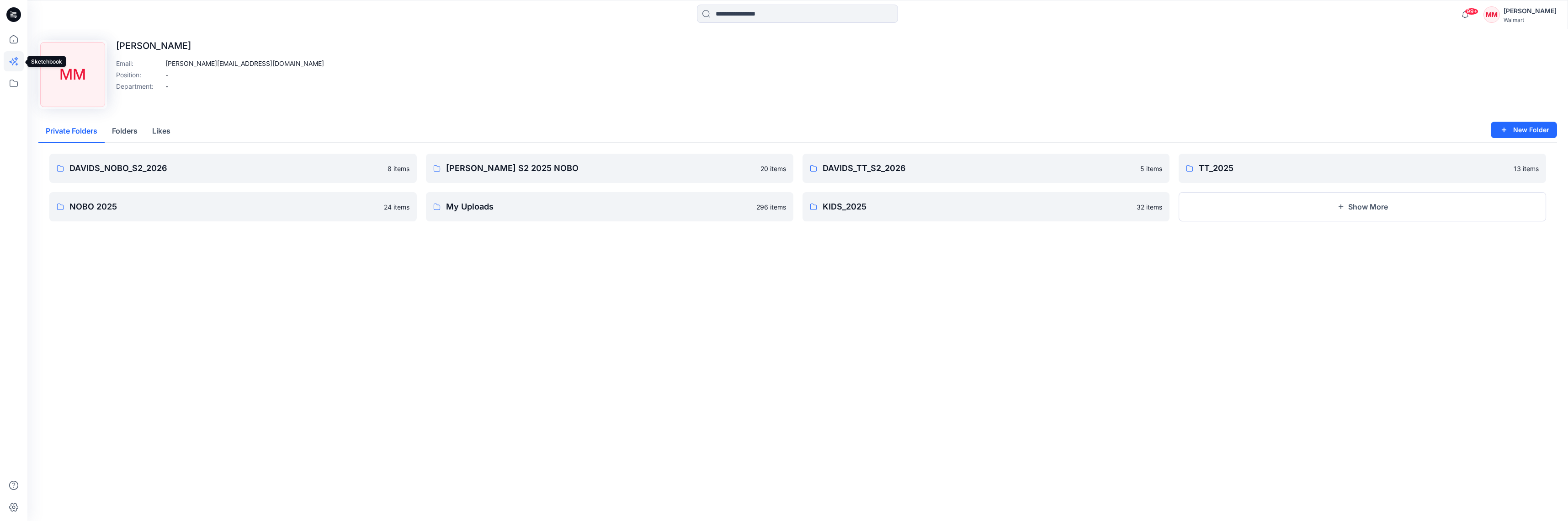
click at [9, 61] on icon at bounding box center [13, 61] width 20 height 20
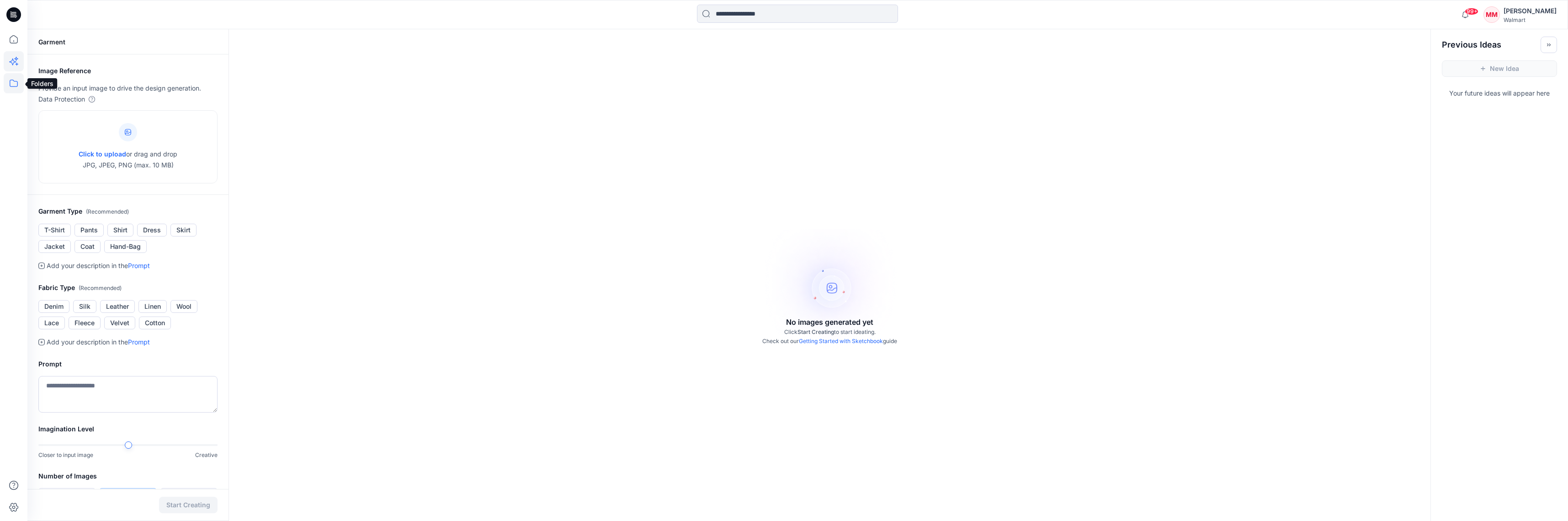
click at [9, 83] on icon at bounding box center [13, 83] width 8 height 8
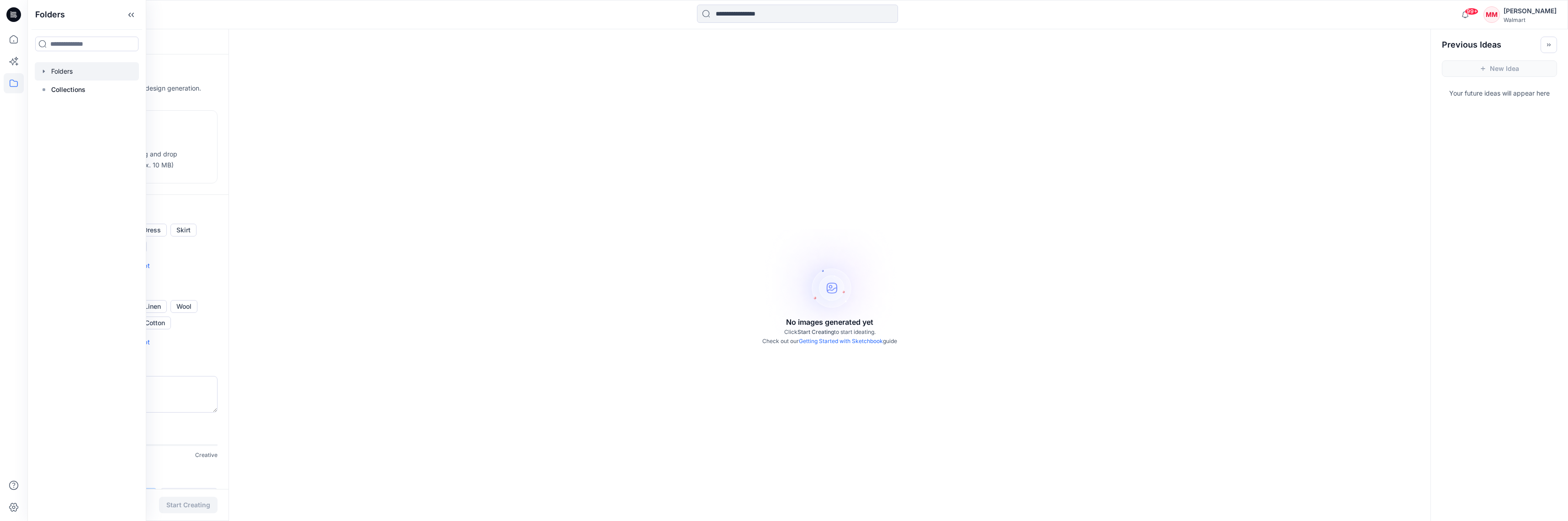
click at [43, 73] on icon "button" at bounding box center [44, 71] width 8 height 8
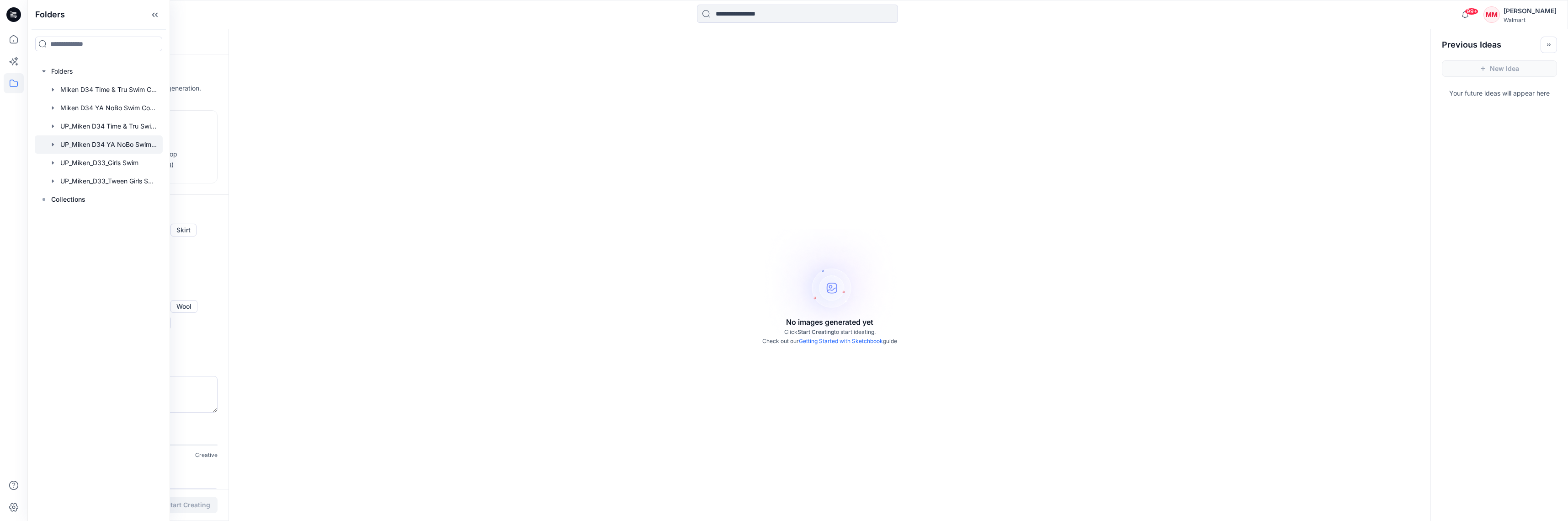
click at [109, 146] on div at bounding box center [98, 145] width 128 height 19
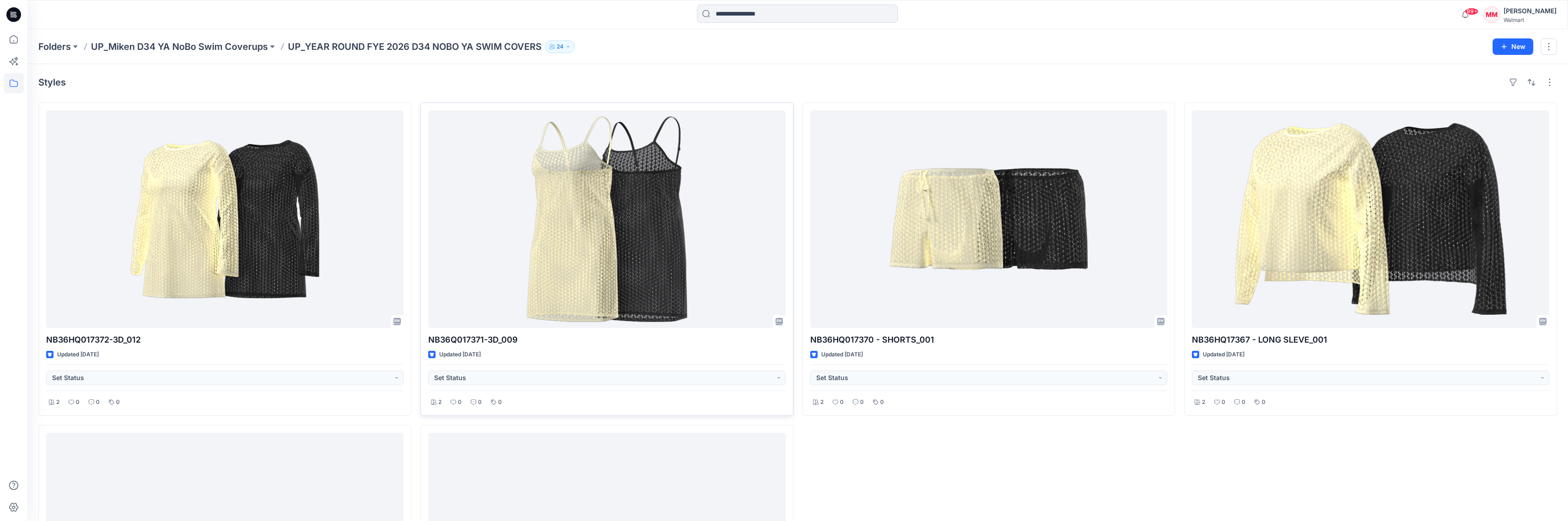
scroll to position [228, 0]
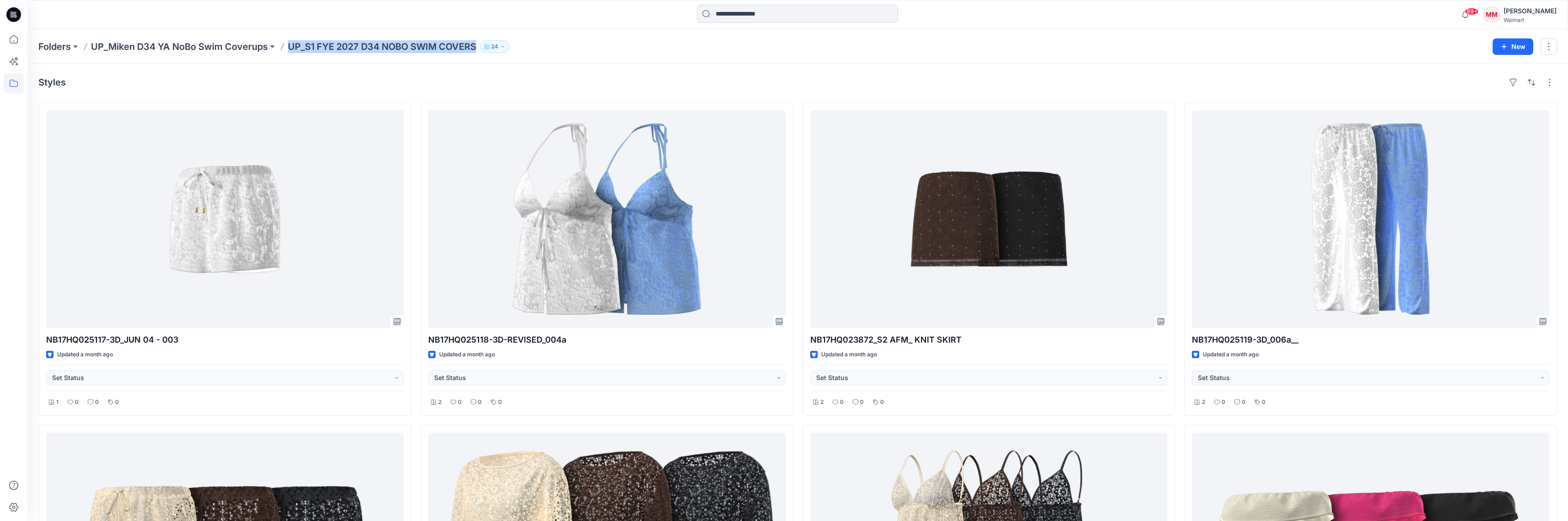
drag, startPoint x: 293, startPoint y: 45, endPoint x: 477, endPoint y: 51, distance: 184.1
click at [478, 52] on div "Folders UP_Miken D34 YA NoBo Swim Coverups UP_S1 FYE 2027 D34 NOBO SWIM COVERS …" at bounding box center [798, 46] width 1541 height 35
copy p "UP_S1 FYE 2027 D34 NOBO SWIM COVERS"
